Goal: Navigation & Orientation: Find specific page/section

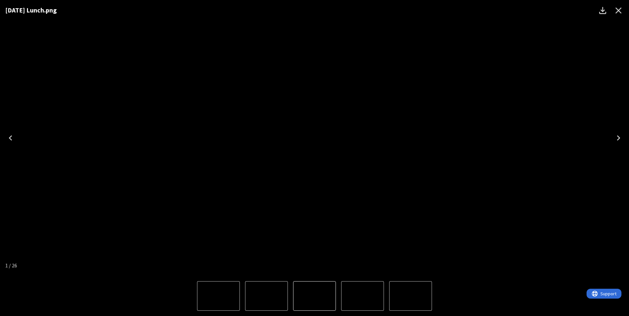
click at [619, 8] on icon "Close" at bounding box center [618, 10] width 11 height 11
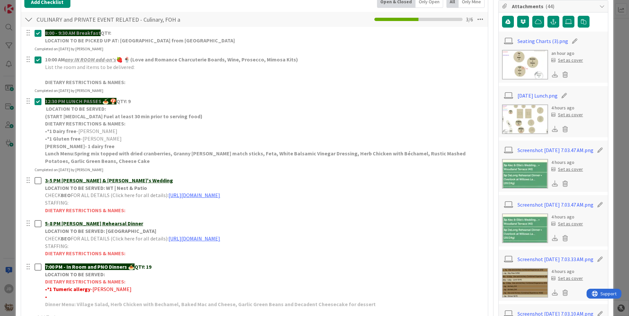
scroll to position [150, 0]
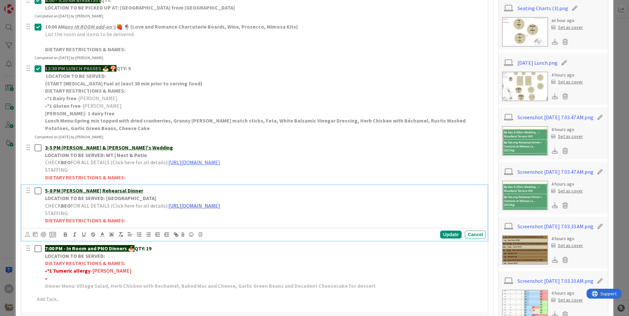
click at [205, 206] on link "[URL][DOMAIN_NAME]" at bounding box center [194, 206] width 52 height 7
click at [259, 217] on link "[URL][DOMAIN_NAME]" at bounding box center [247, 218] width 45 height 9
click at [276, 111] on p "[PERSON_NAME]- 1 dairy free" at bounding box center [264, 114] width 438 height 8
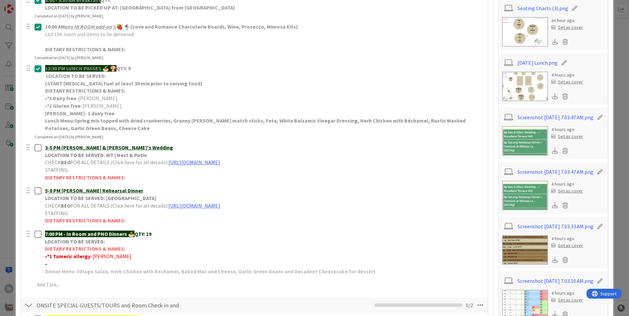
scroll to position [249, 0]
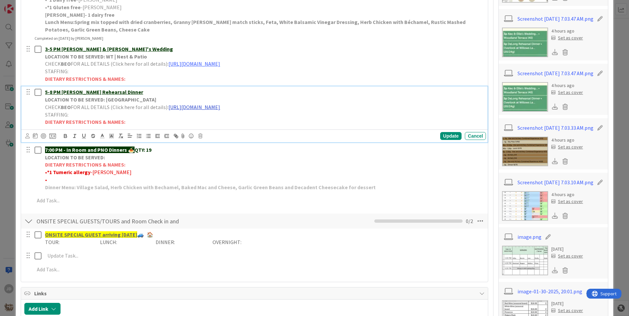
click at [200, 106] on link "[URL][DOMAIN_NAME]" at bounding box center [194, 107] width 52 height 7
click at [242, 120] on link "[URL][DOMAIN_NAME]" at bounding box center [247, 120] width 45 height 9
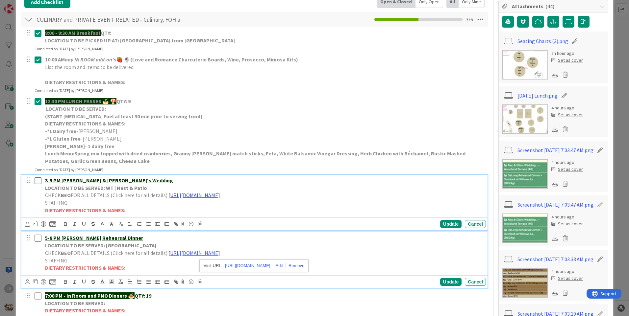
click at [209, 197] on link "[URL][DOMAIN_NAME]" at bounding box center [194, 195] width 52 height 7
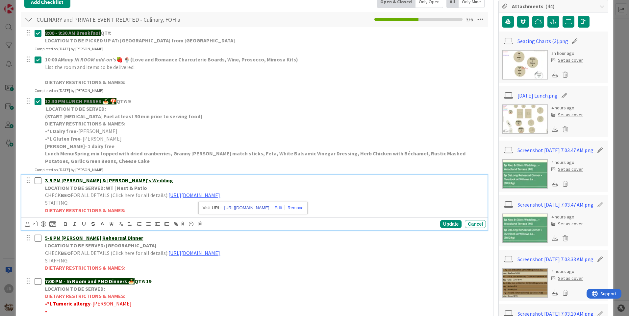
click at [262, 207] on link "[URL][DOMAIN_NAME]" at bounding box center [246, 208] width 45 height 9
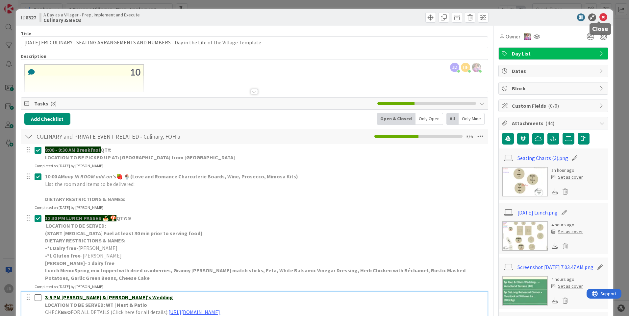
click at [599, 17] on icon at bounding box center [603, 17] width 8 height 8
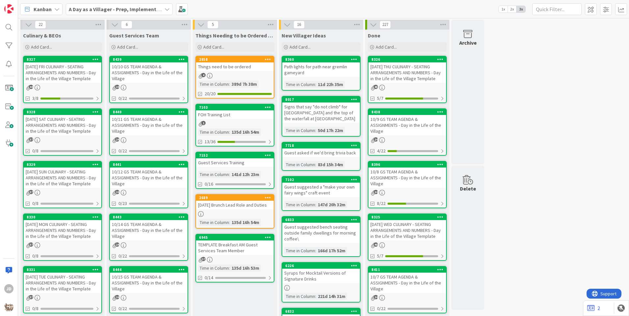
click at [160, 63] on div "10/10 GS TEAM AGENDA & ASSIGNMENTS - Day in the Life of the Village" at bounding box center [149, 72] width 78 height 20
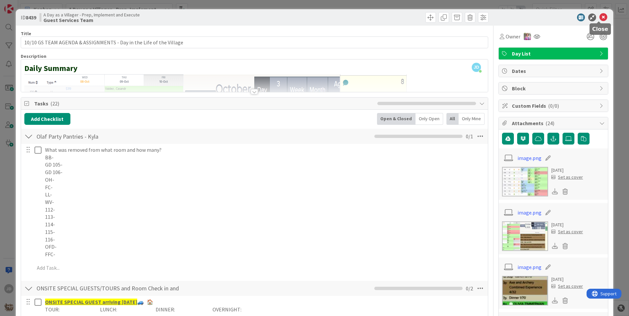
click at [599, 19] on icon at bounding box center [603, 17] width 8 height 8
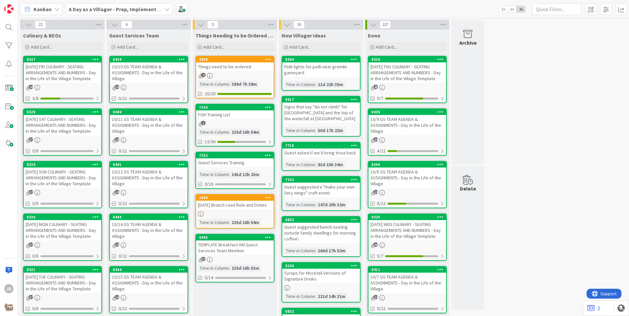
click at [165, 130] on div "10/11 GS TEAM AGENDA & ASSIGNMENTS - Day in the Life of the Village" at bounding box center [149, 125] width 78 height 20
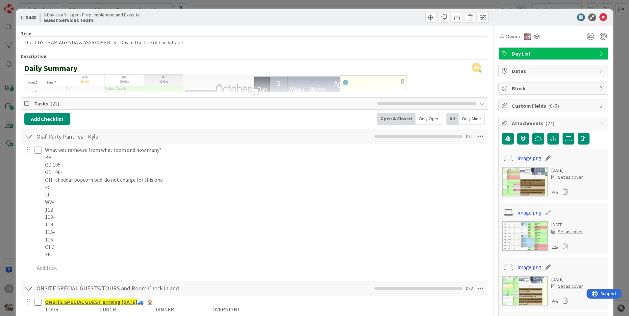
click at [251, 93] on div at bounding box center [254, 91] width 7 height 5
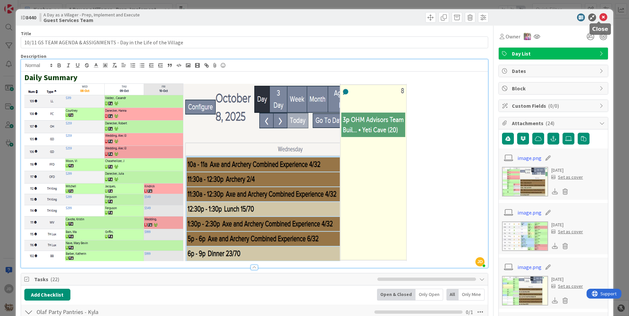
click at [599, 19] on icon at bounding box center [603, 17] width 8 height 8
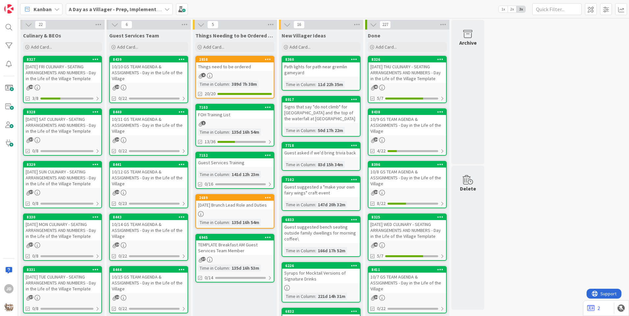
click at [143, 68] on div "10/10 GS TEAM AGENDA & ASSIGNMENTS - Day in the Life of the Village" at bounding box center [149, 72] width 78 height 20
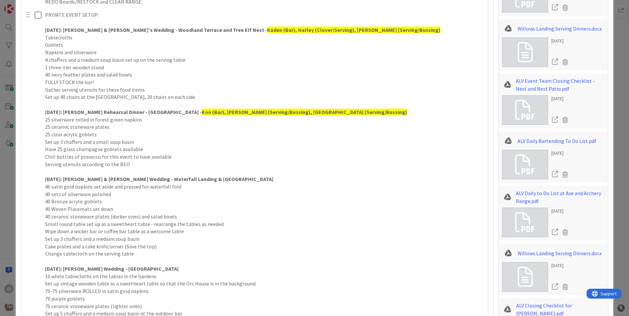
scroll to position [540, 0]
